Goal: Find specific page/section

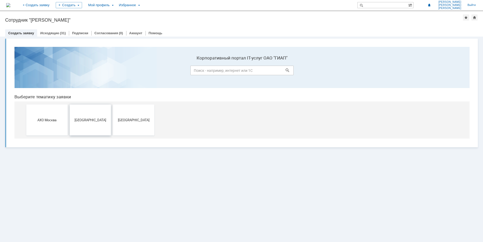
click at [100, 130] on button "[GEOGRAPHIC_DATA]" at bounding box center [90, 120] width 41 height 31
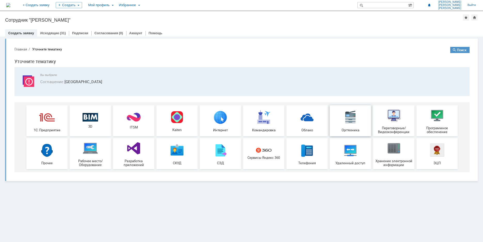
click at [362, 115] on div "Оргтехника" at bounding box center [350, 121] width 38 height 22
click at [340, 161] on div "Удаленный доступ" at bounding box center [350, 154] width 38 height 22
click at [88, 160] on span "Рабочее место/Оборудование" at bounding box center [90, 163] width 38 height 8
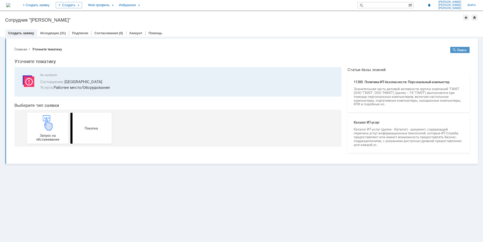
click at [10, 3] on img at bounding box center [8, 5] width 4 height 4
